Goal: Transaction & Acquisition: Purchase product/service

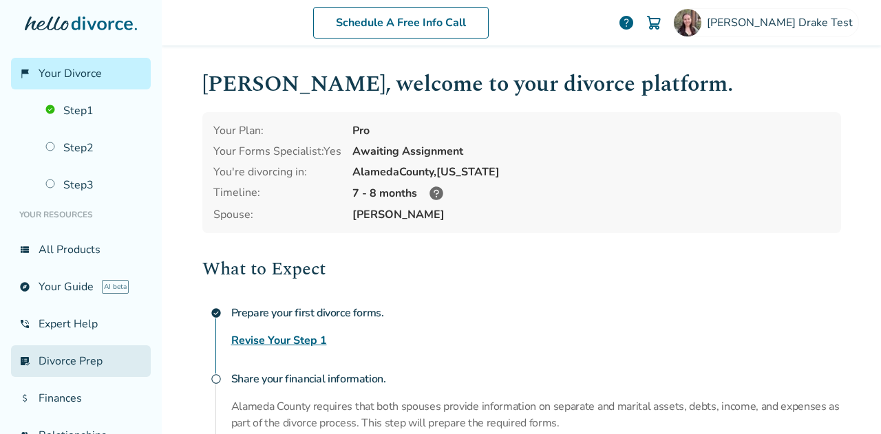
scroll to position [102, 0]
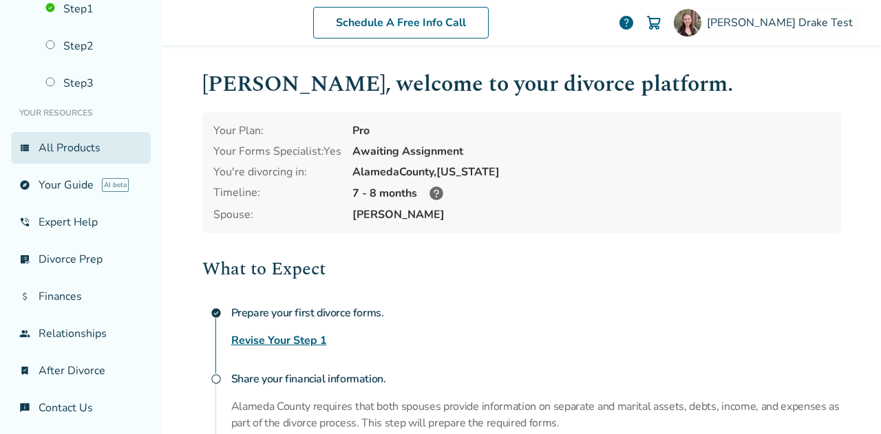
click at [67, 150] on link "view_list All Products" at bounding box center [81, 148] width 140 height 32
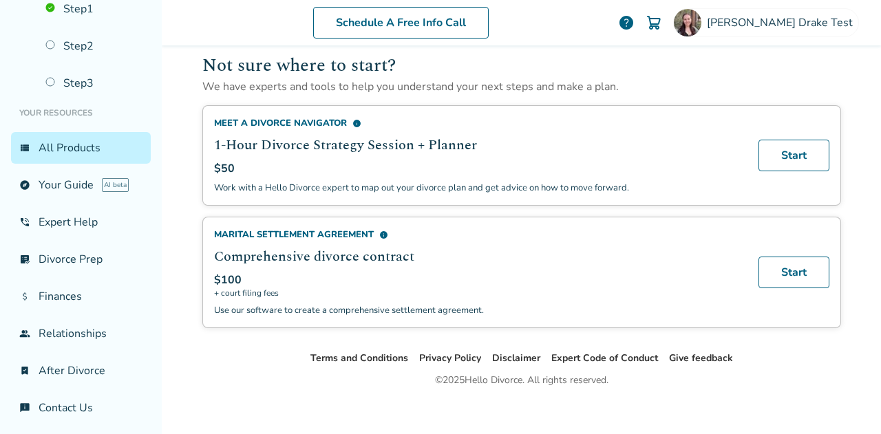
scroll to position [924, 0]
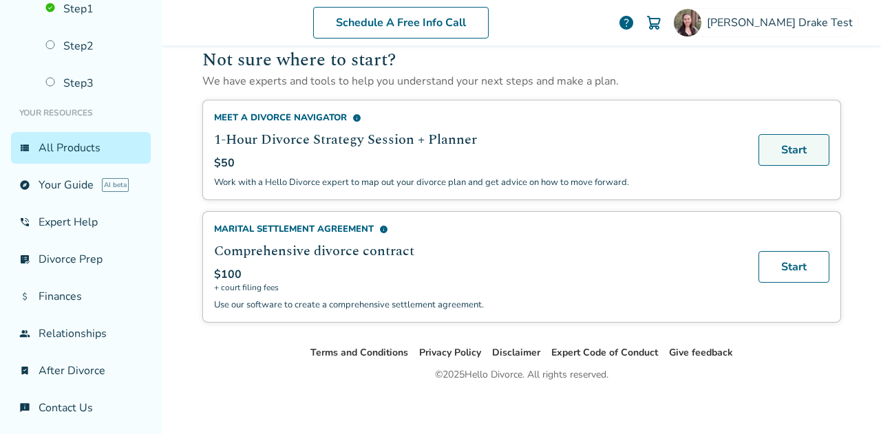
click at [799, 137] on link "Start" at bounding box center [794, 150] width 71 height 32
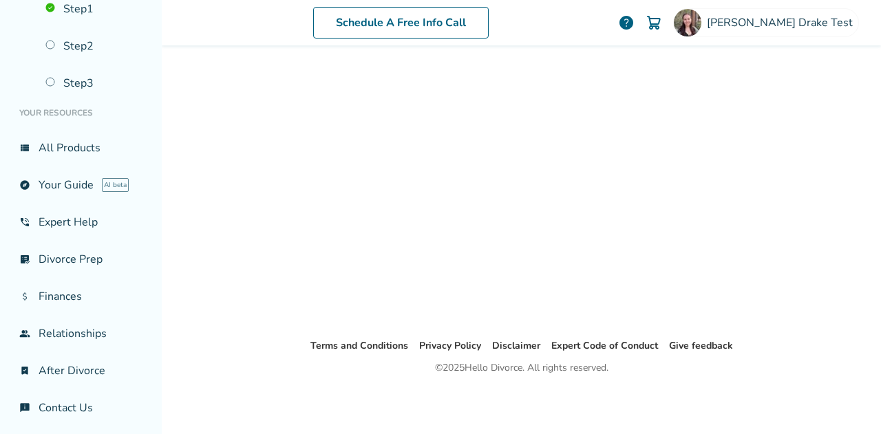
scroll to position [67, 0]
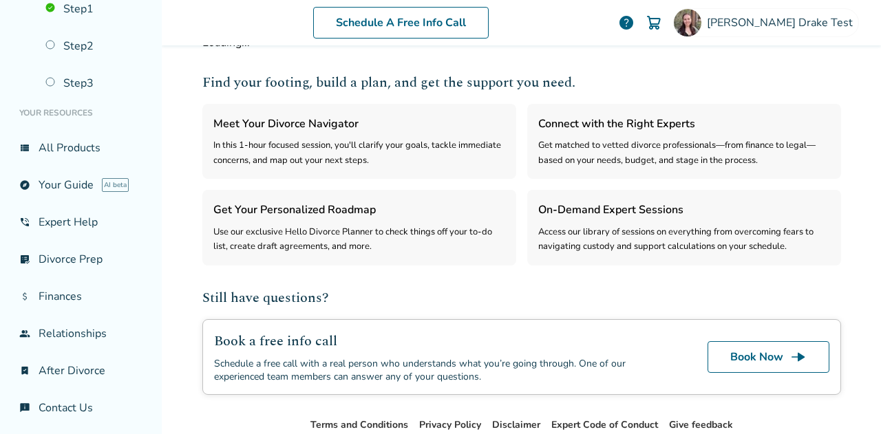
select select "***"
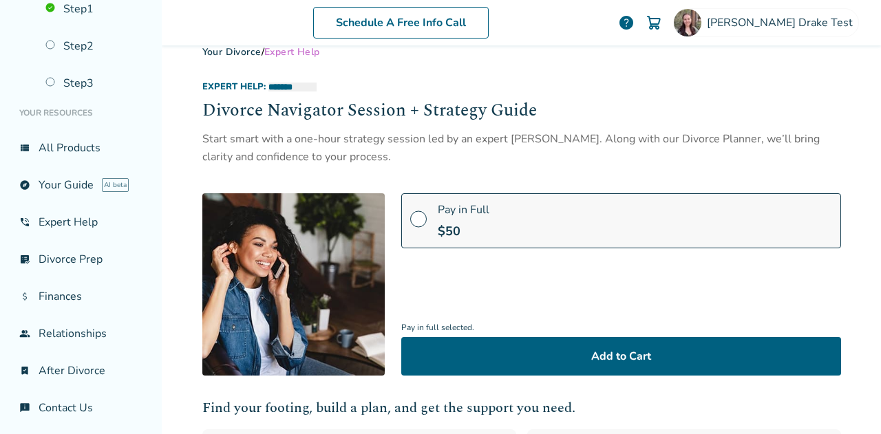
scroll to position [21, 0]
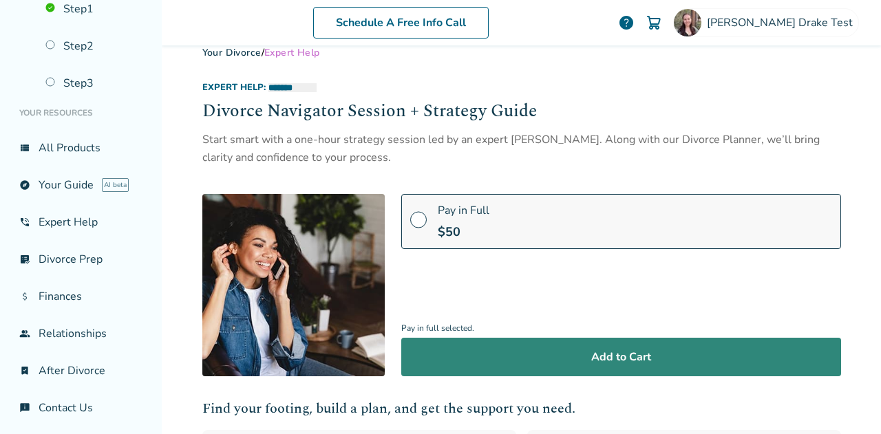
click at [527, 352] on button "Add to Cart" at bounding box center [621, 357] width 440 height 39
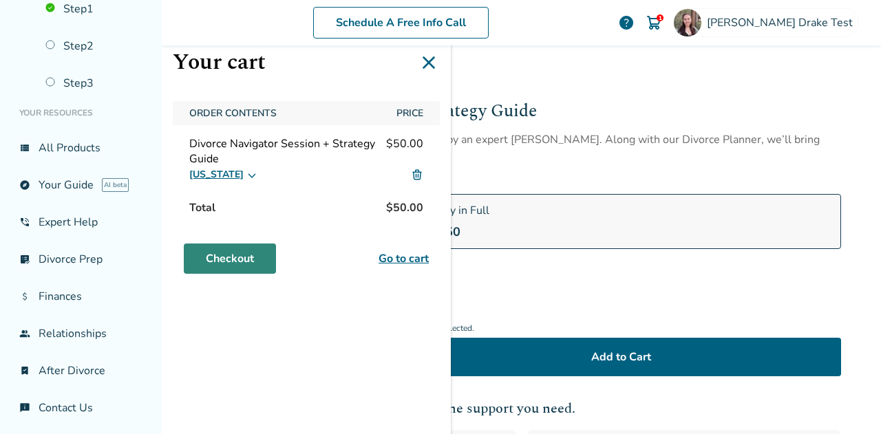
click at [249, 262] on link "Checkout" at bounding box center [230, 259] width 92 height 30
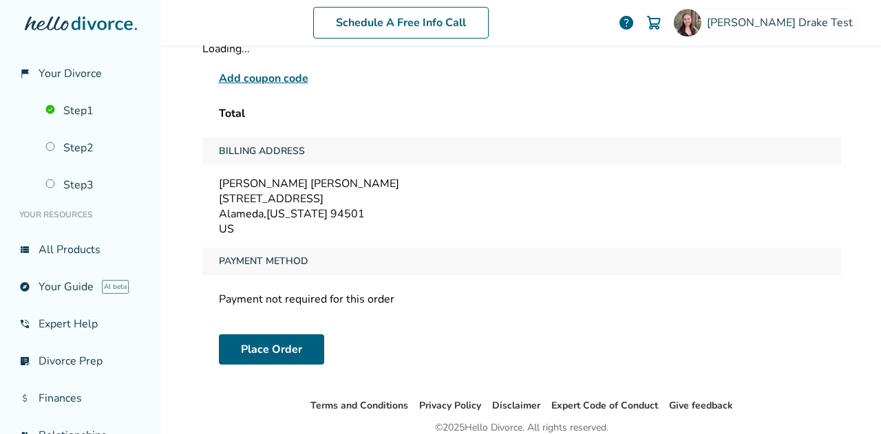
scroll to position [134, 0]
